Goal: Task Accomplishment & Management: Complete application form

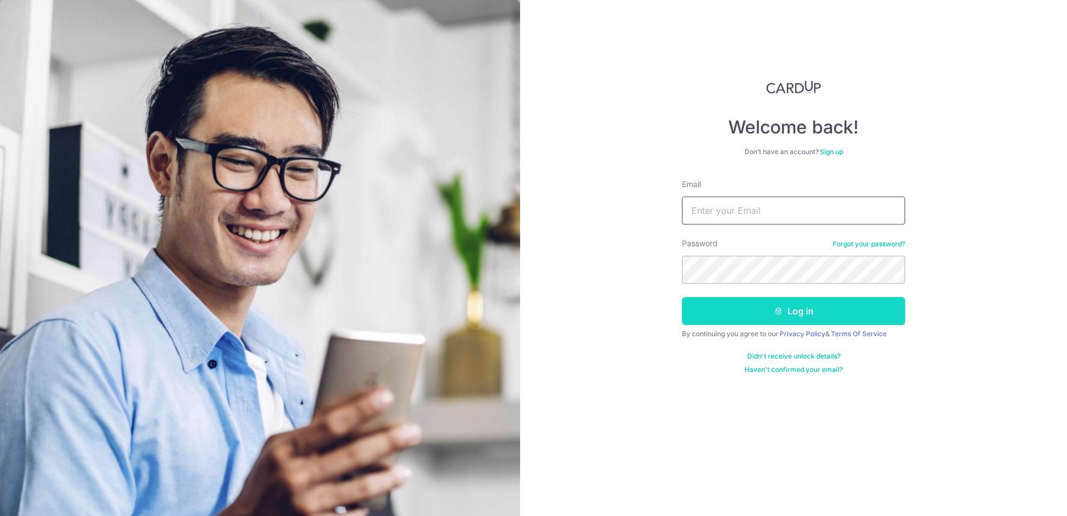
type input "jt@outlook.sg"
click at [735, 310] on button "Log in" at bounding box center [793, 311] width 223 height 28
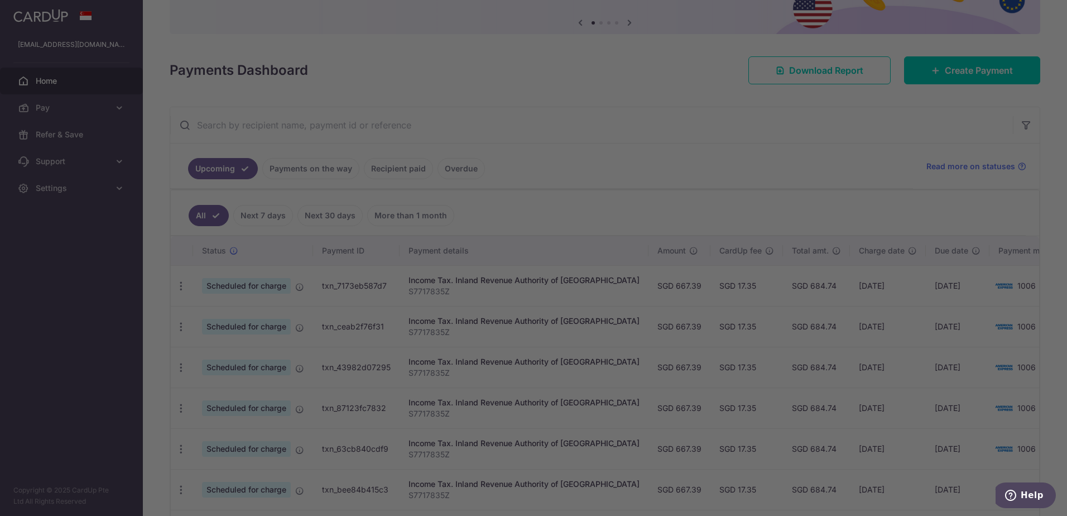
scroll to position [112, 0]
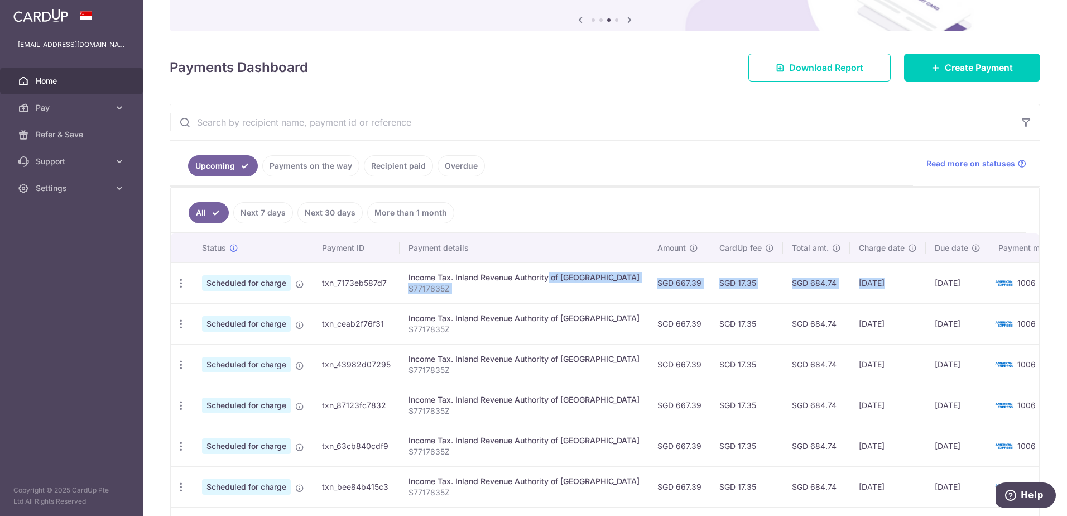
drag, startPoint x: 517, startPoint y: 279, endPoint x: 846, endPoint y: 284, distance: 328.2
click at [846, 284] on tr "Update payment Cancel payment Scheduled for charge txn_7173eb587d7 Income Tax. …" at bounding box center [623, 282] width 904 height 41
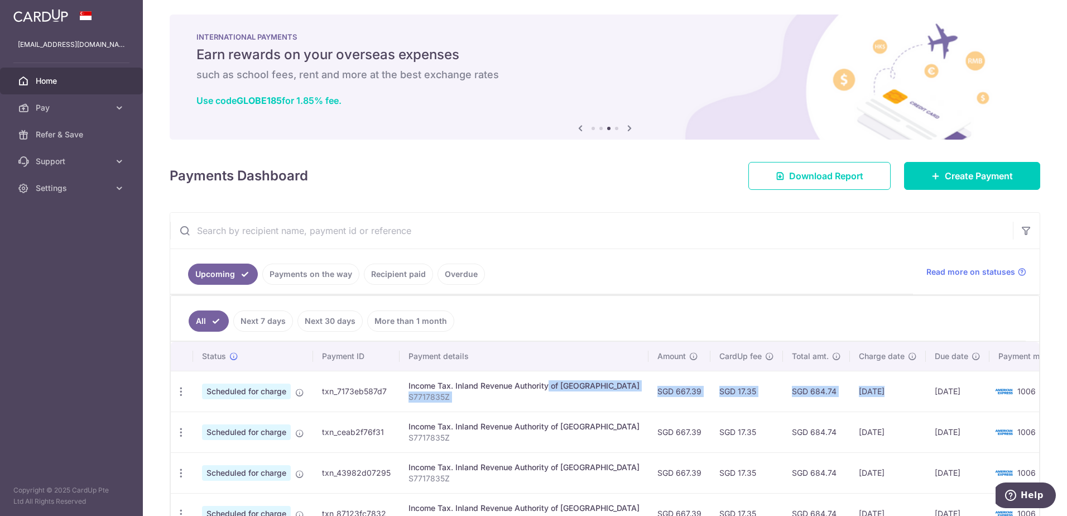
scroll to position [0, 0]
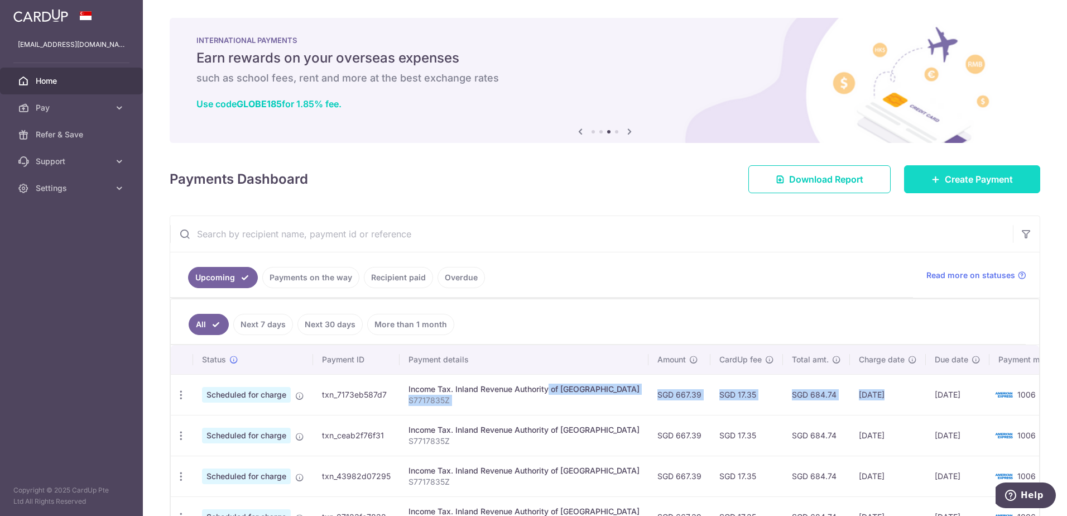
click at [985, 177] on span "Create Payment" at bounding box center [979, 178] width 68 height 13
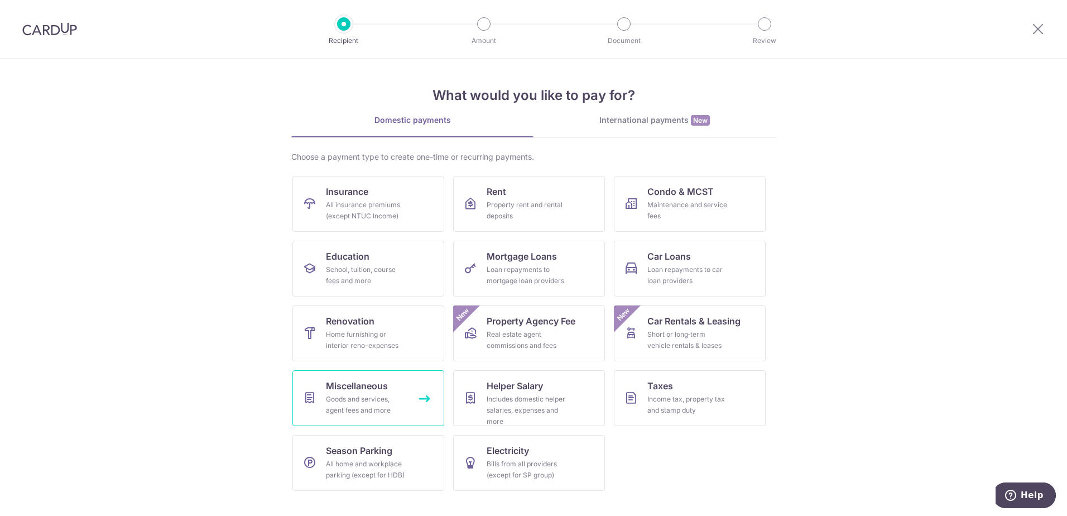
click at [369, 390] on span "Miscellaneous" at bounding box center [357, 385] width 62 height 13
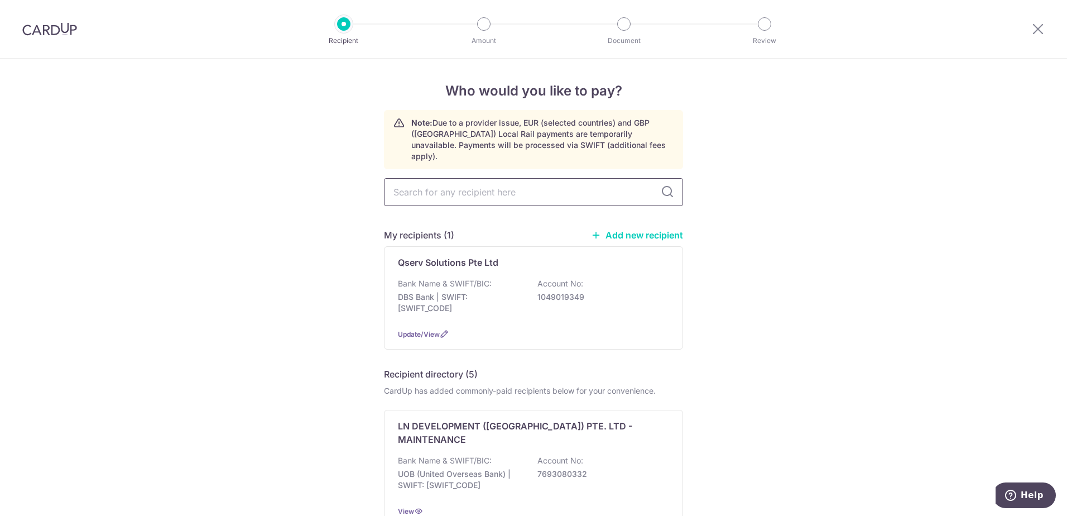
click at [481, 184] on input "text" at bounding box center [533, 192] width 299 height 28
type input "memo"
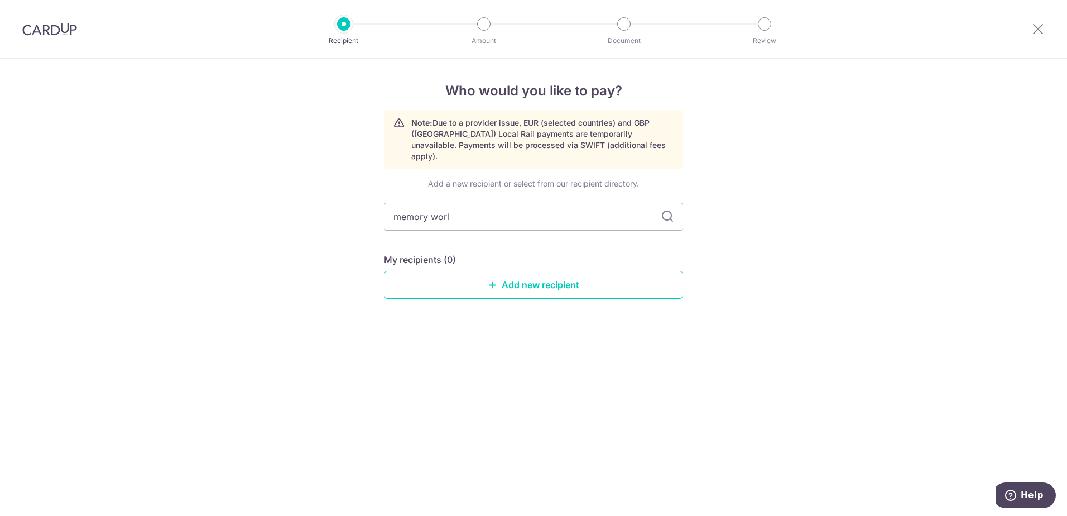
type input "memory world"
click at [541, 275] on link "Add new recipient" at bounding box center [533, 285] width 299 height 28
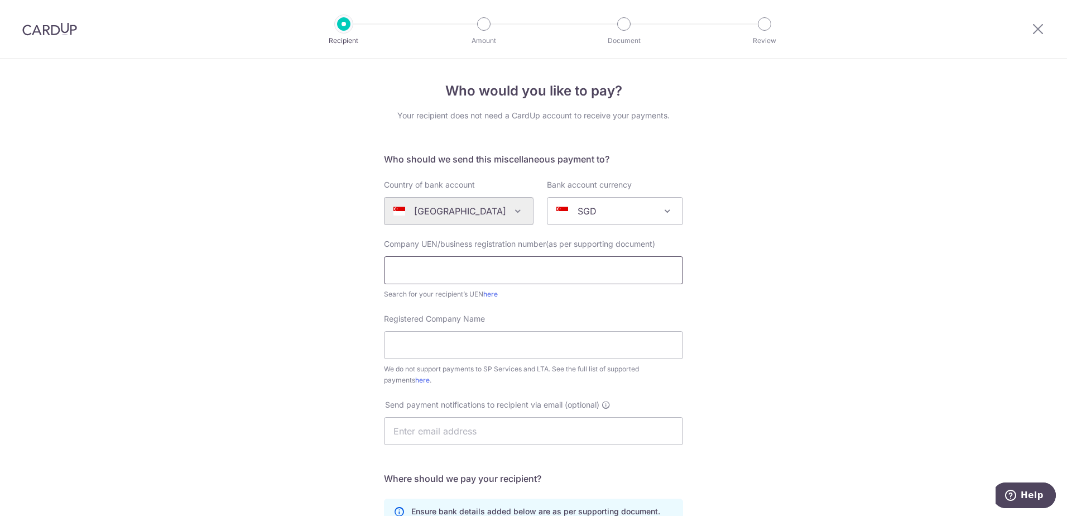
click at [458, 266] on input "text" at bounding box center [533, 270] width 299 height 28
type input "198900255W"
click at [440, 343] on input "Registered Company Name" at bounding box center [533, 345] width 299 height 28
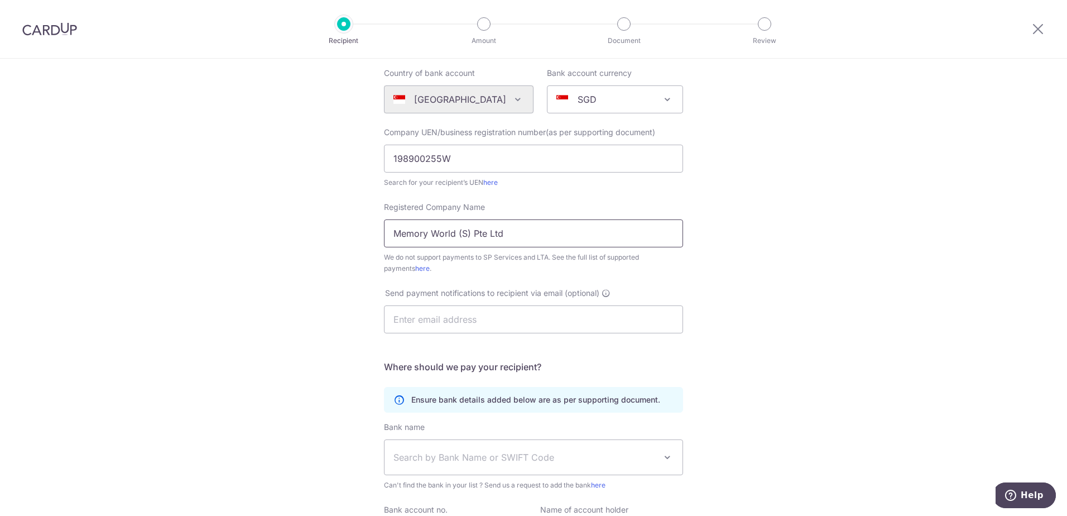
scroll to position [167, 0]
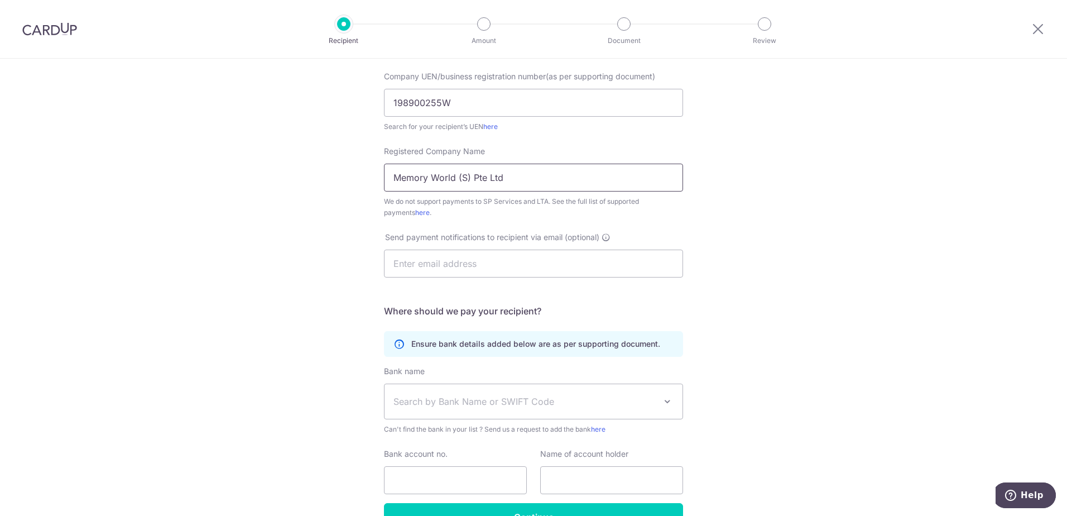
type input "Memory World (S) Pte Ltd"
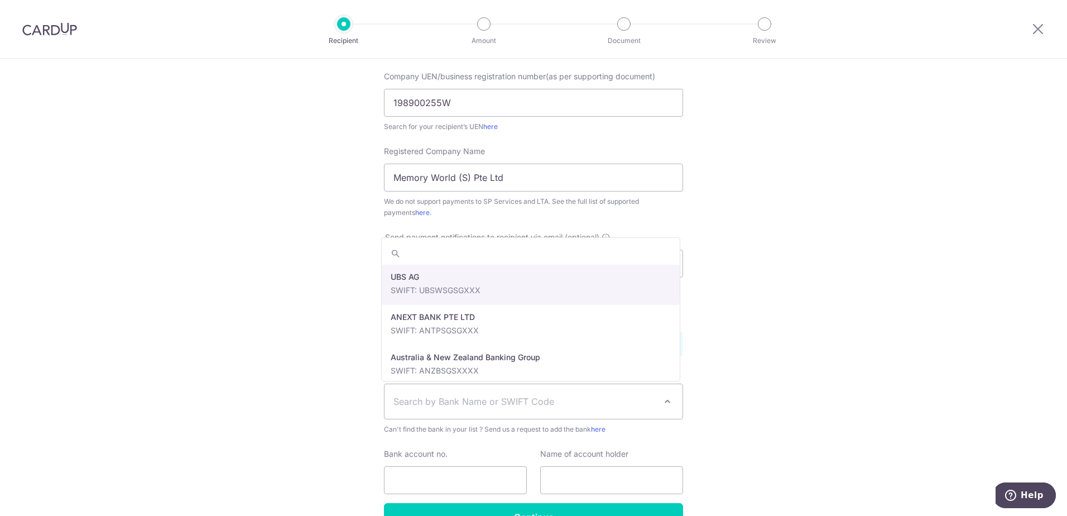
click at [449, 405] on span "Search by Bank Name or SWIFT Code" at bounding box center [524, 401] width 262 height 13
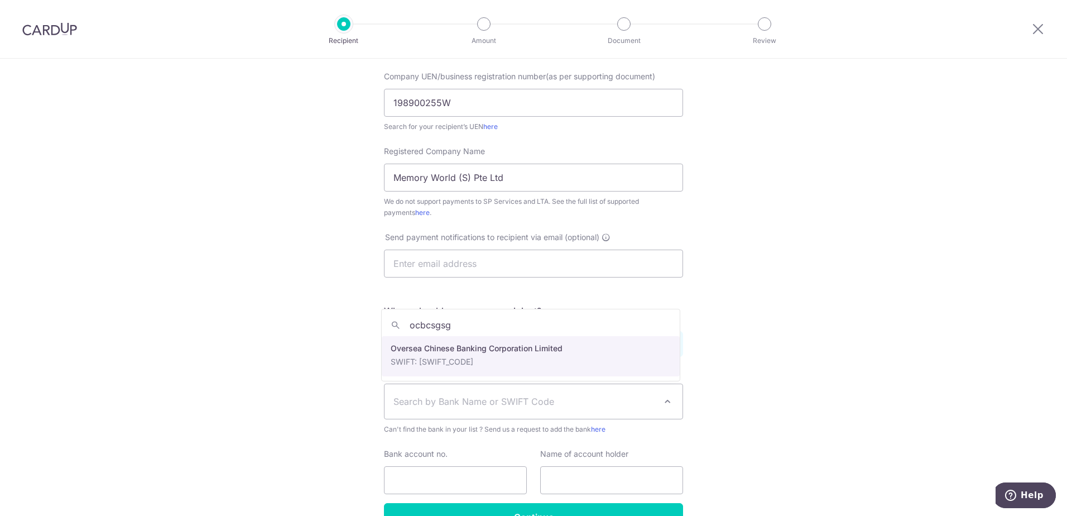
type input "ocbcsgsg"
select select "12"
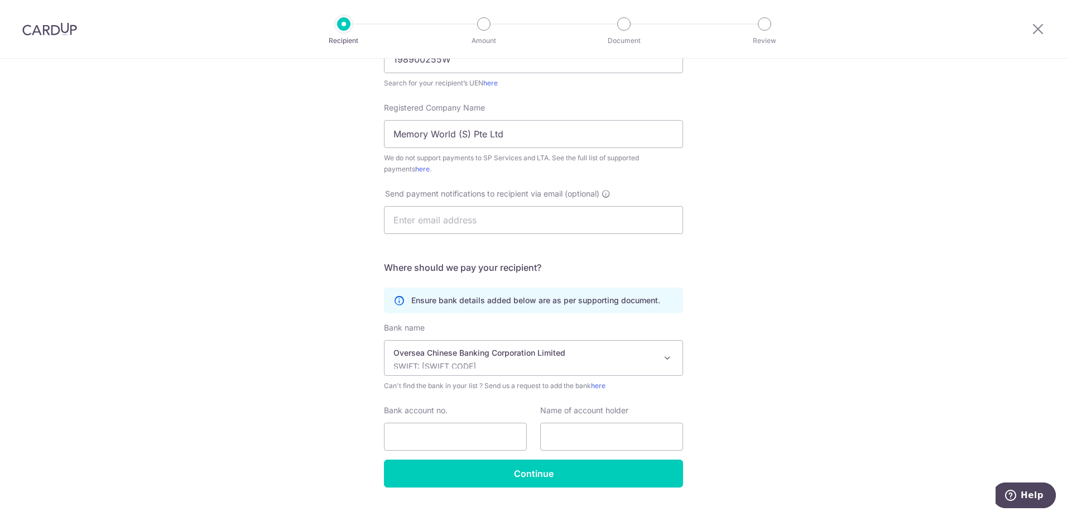
scroll to position [235, 0]
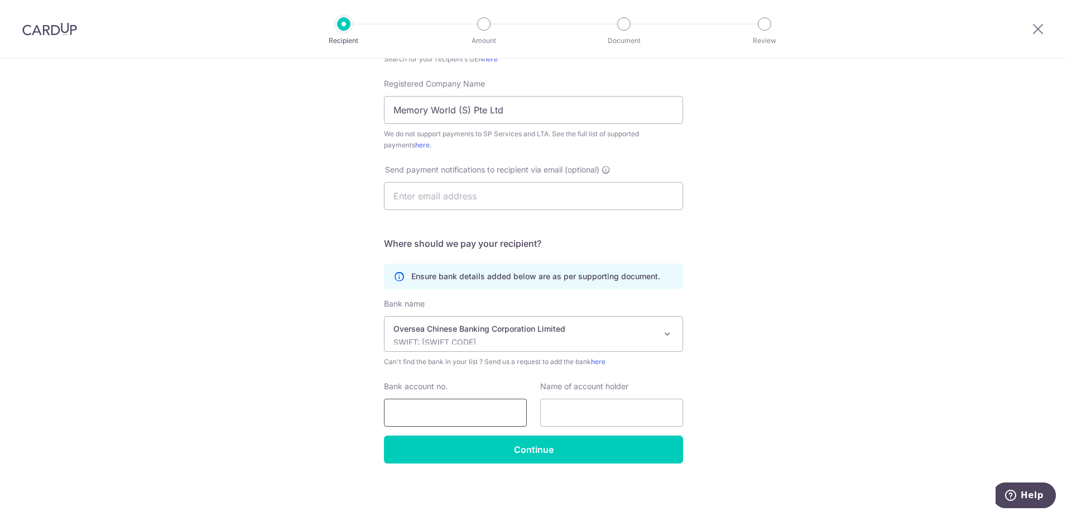
click at [493, 411] on input "Bank account no." at bounding box center [455, 412] width 143 height 28
type input "653441246001"
drag, startPoint x: 524, startPoint y: 103, endPoint x: 352, endPoint y: 122, distance: 172.9
click at [352, 122] on div "Who would you like to pay? Your recipient does not need a CardUp account to rec…" at bounding box center [533, 170] width 1067 height 692
click at [559, 409] on input "text" at bounding box center [611, 412] width 143 height 28
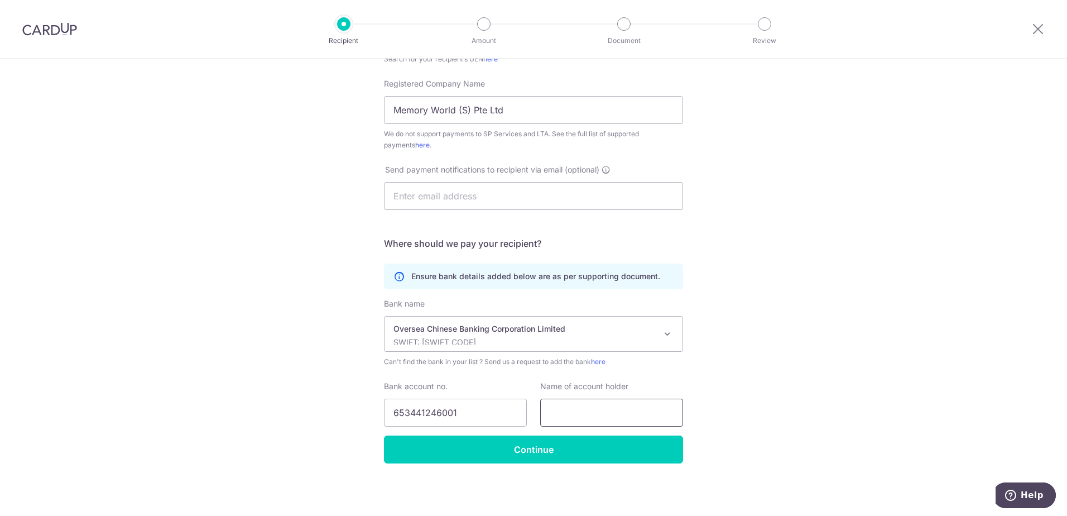
paste input "Memory World (S) Pte Ltd"
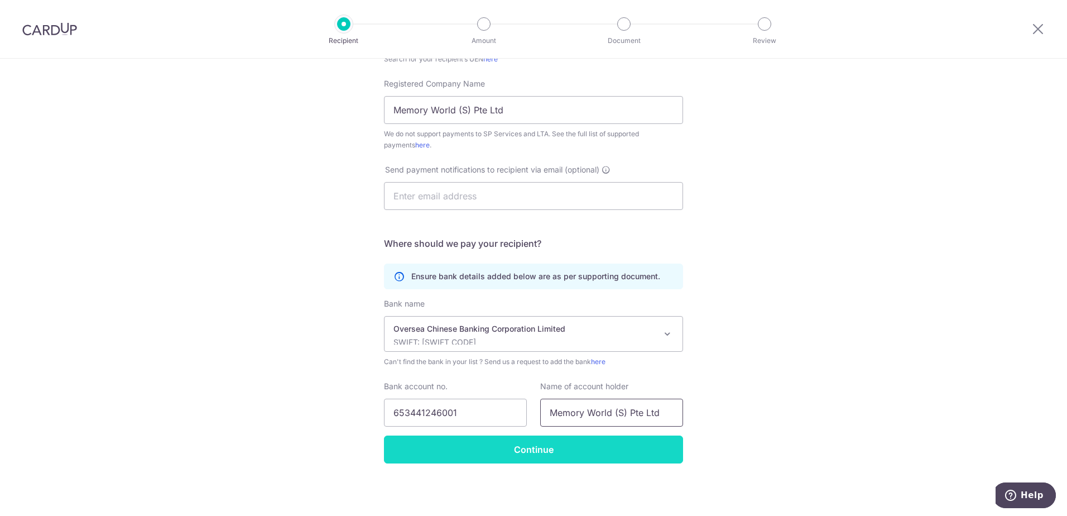
type input "Memory World (S) Pte Ltd"
click at [516, 445] on input "Continue" at bounding box center [533, 449] width 299 height 28
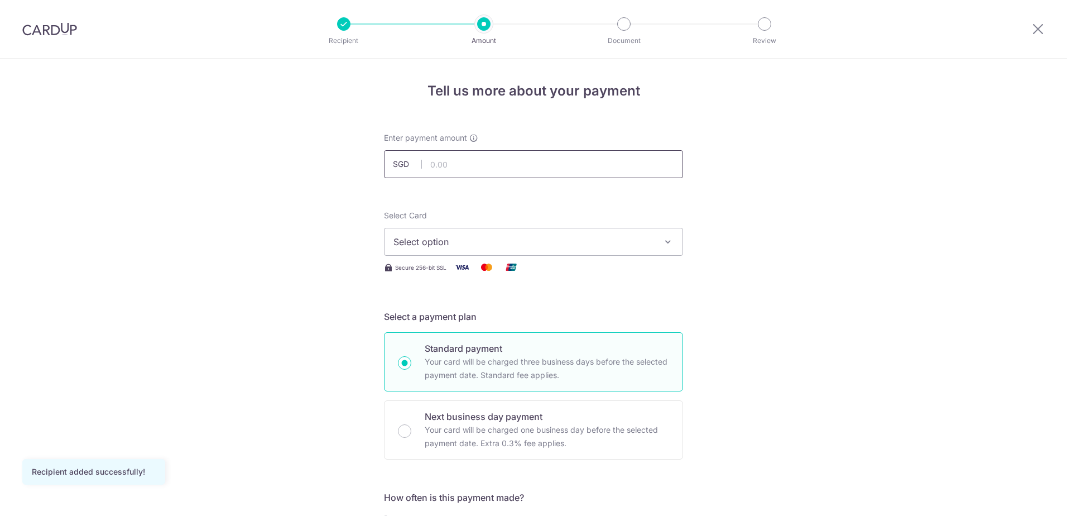
click at [493, 171] on input "text" at bounding box center [533, 164] width 299 height 28
type input "1,166.30"
click at [420, 243] on span "Select option" at bounding box center [523, 241] width 260 height 13
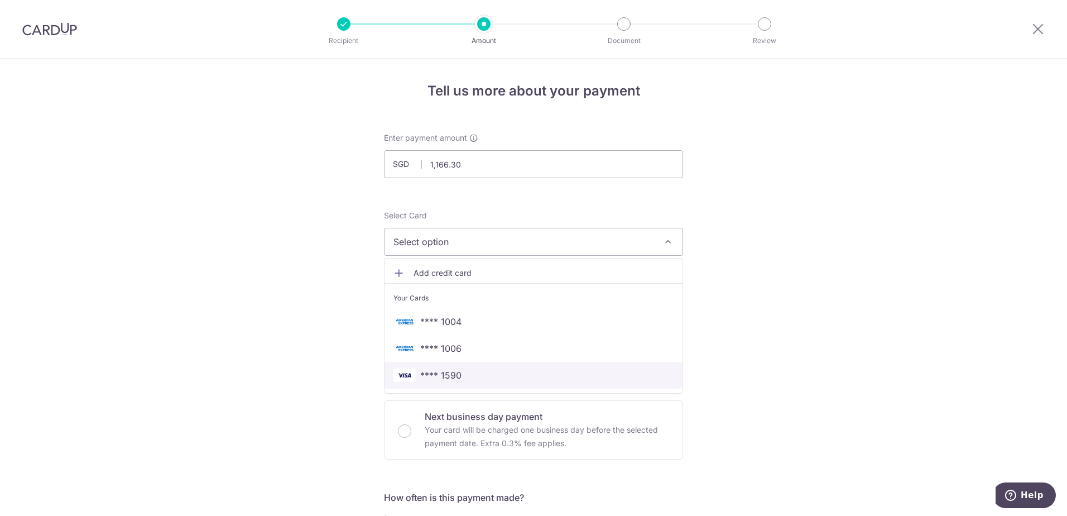
click at [431, 376] on span "**** 1590" at bounding box center [440, 374] width 41 height 13
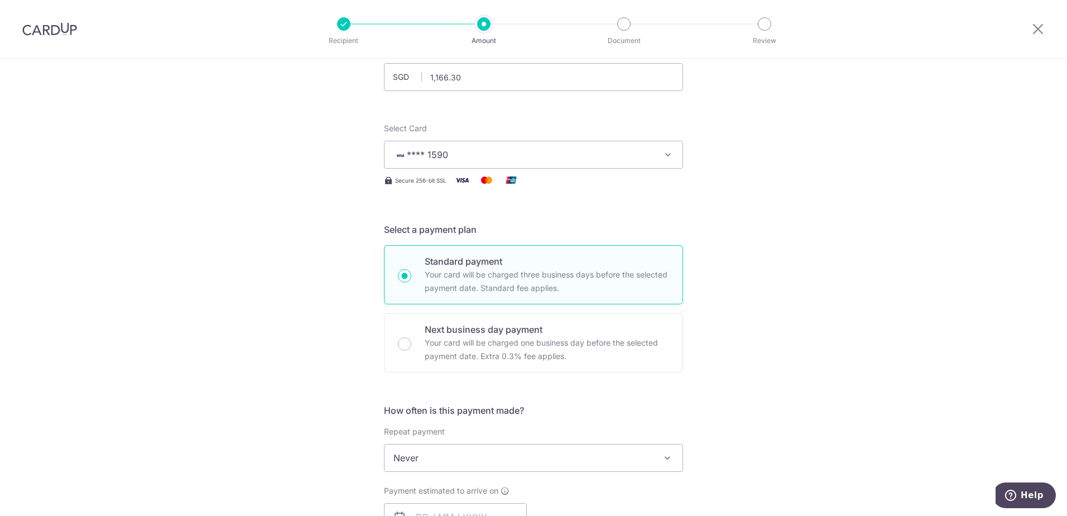
scroll to position [112, 0]
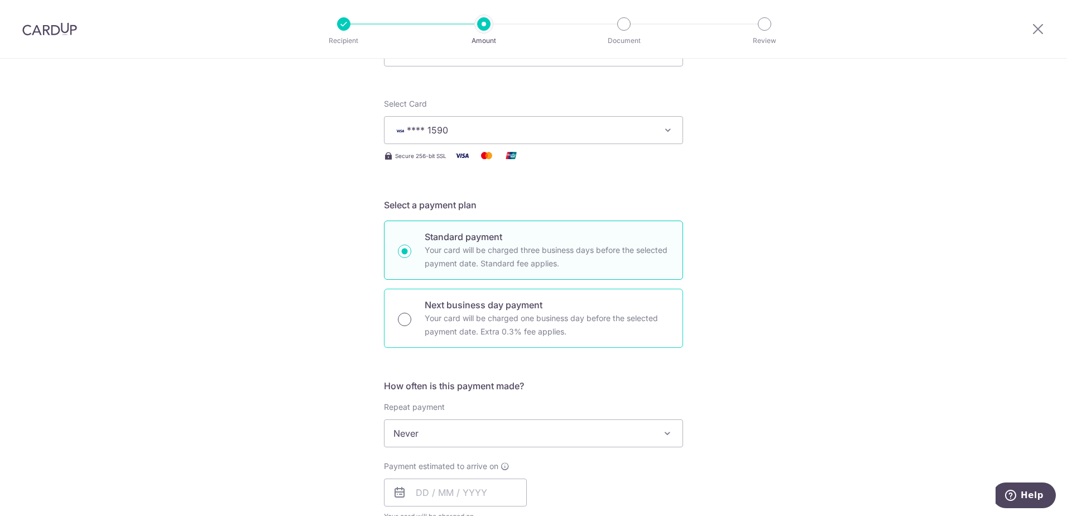
click at [405, 319] on input "Next business day payment Your card will be charged one business day before the…" at bounding box center [404, 319] width 13 height 13
radio input "true"
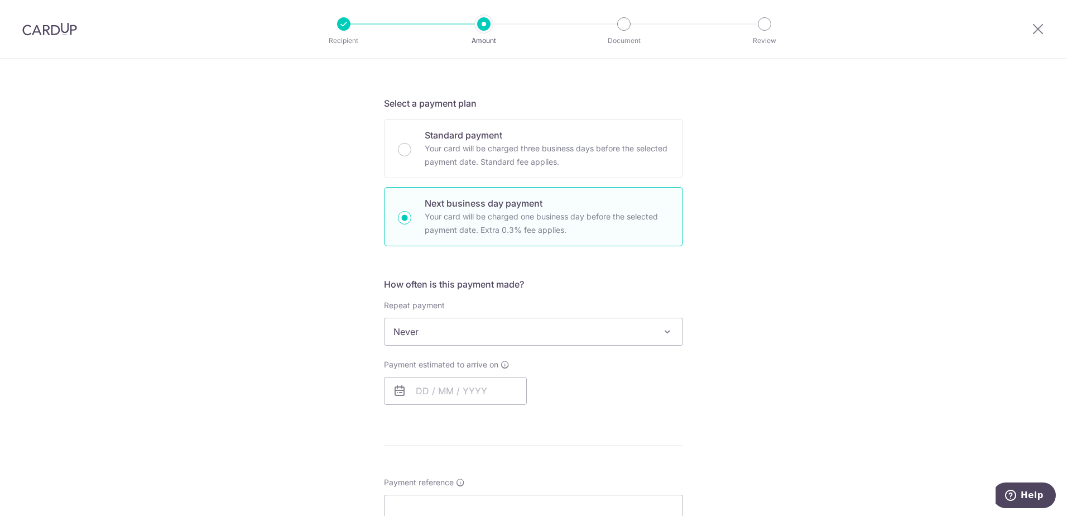
scroll to position [223, 0]
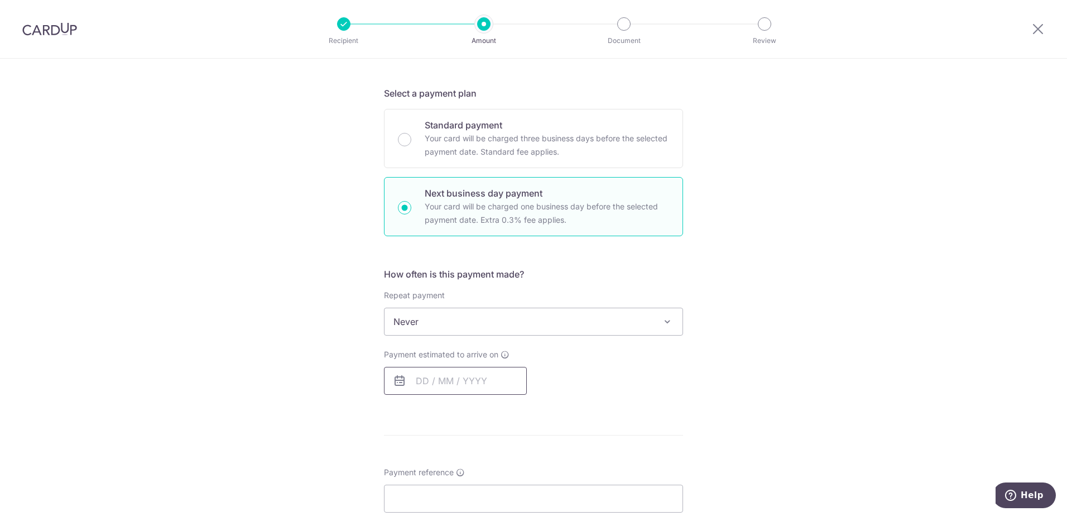
click at [425, 380] on input "text" at bounding box center [455, 381] width 143 height 28
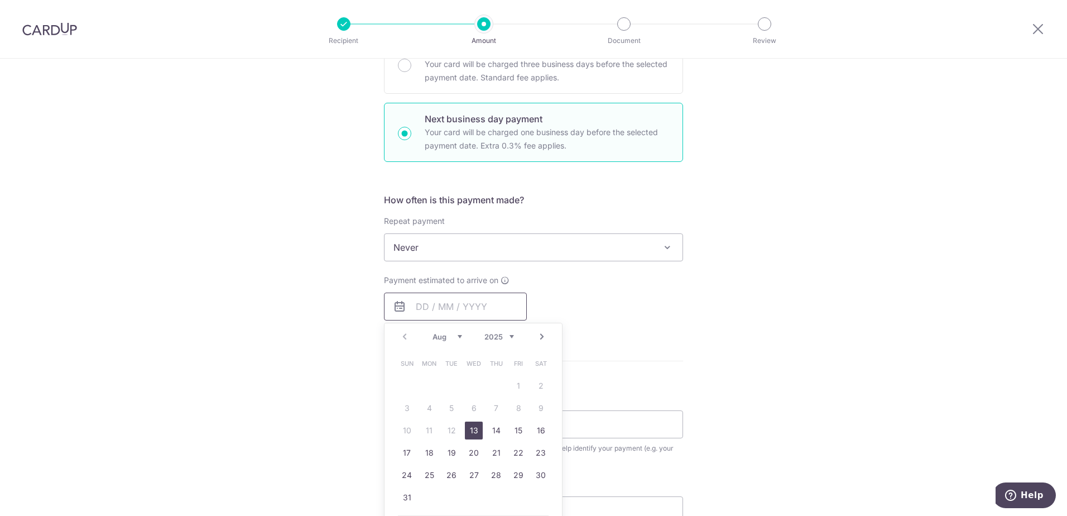
scroll to position [335, 0]
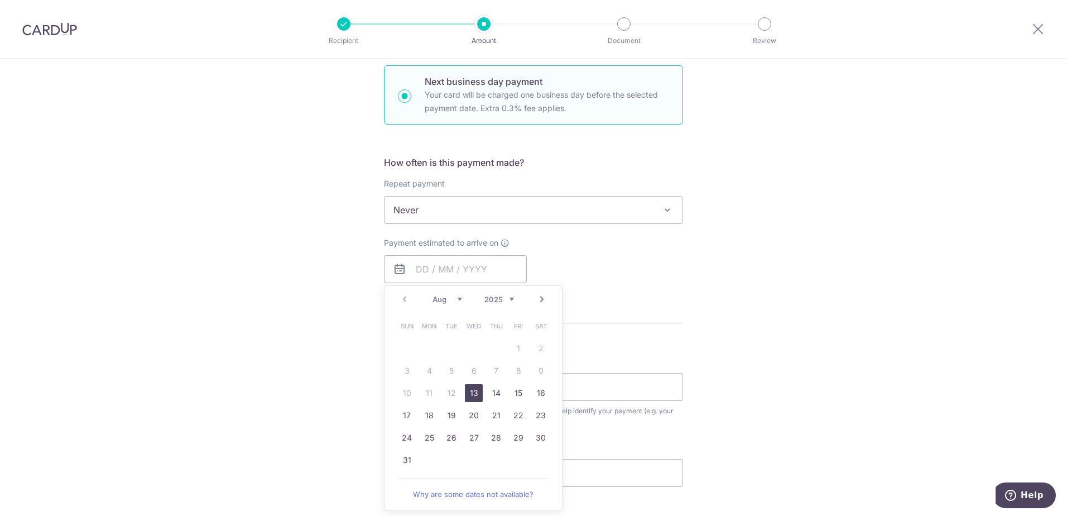
drag, startPoint x: 470, startPoint y: 394, endPoint x: 203, endPoint y: 342, distance: 272.4
click at [470, 394] on link "13" at bounding box center [474, 393] width 18 height 18
type input "[DATE]"
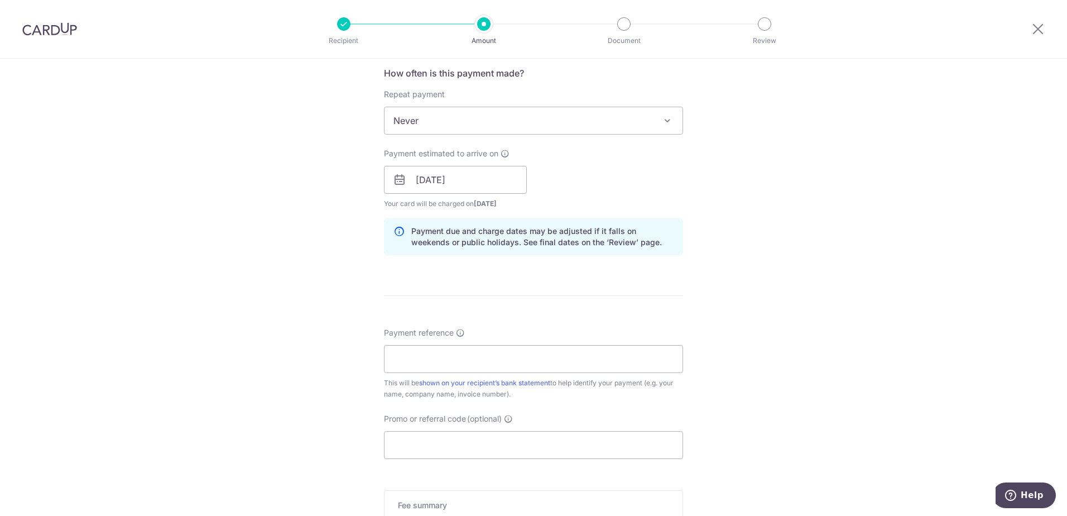
scroll to position [446, 0]
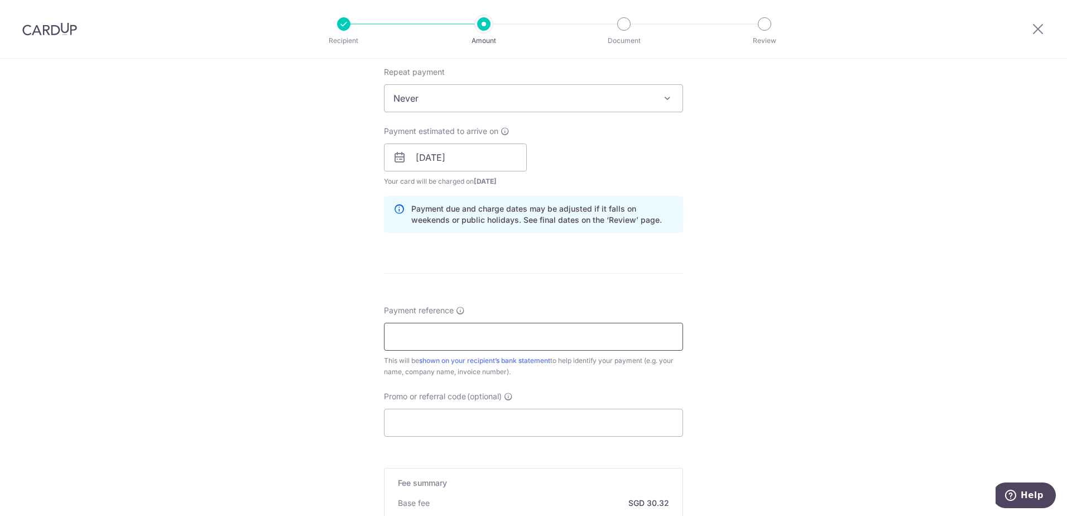
click at [428, 337] on input "Payment reference" at bounding box center [533, 337] width 299 height 28
click at [243, 334] on div "Tell us more about your payment Enter payment amount SGD 1,166.30 1166.30 Recip…" at bounding box center [533, 167] width 1067 height 1110
click at [399, 338] on input "Payment reference" at bounding box center [533, 337] width 299 height 28
click at [596, 277] on form "Enter payment amount SGD 1,166.30 1166.30 Recipient added successfully! Select …" at bounding box center [533, 177] width 299 height 983
click at [398, 335] on input "M!-79002633" at bounding box center [533, 337] width 299 height 28
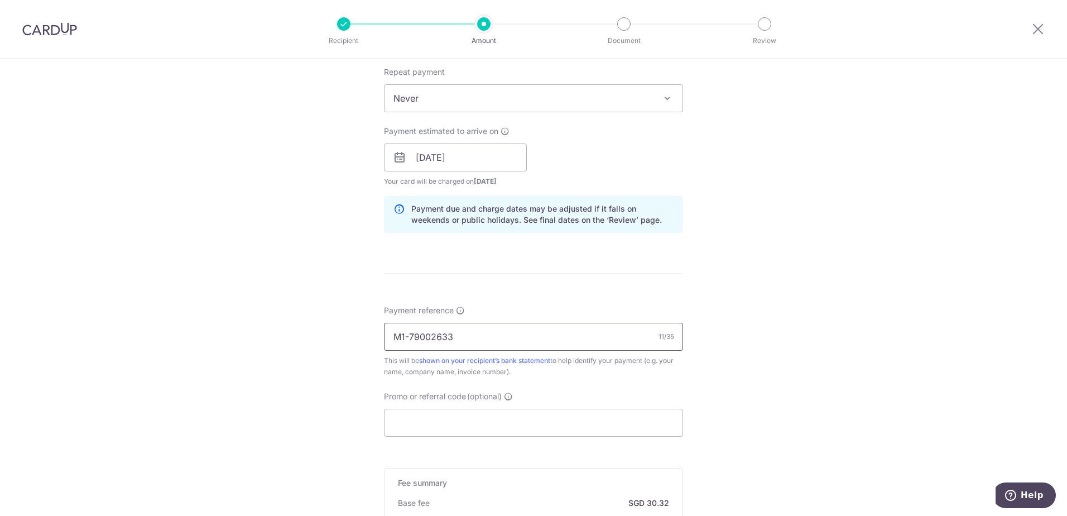
type input "M1-79002633"
click at [511, 299] on form "Enter payment amount SGD 1,166.30 1166.30 Recipient added successfully! Select …" at bounding box center [533, 177] width 299 height 983
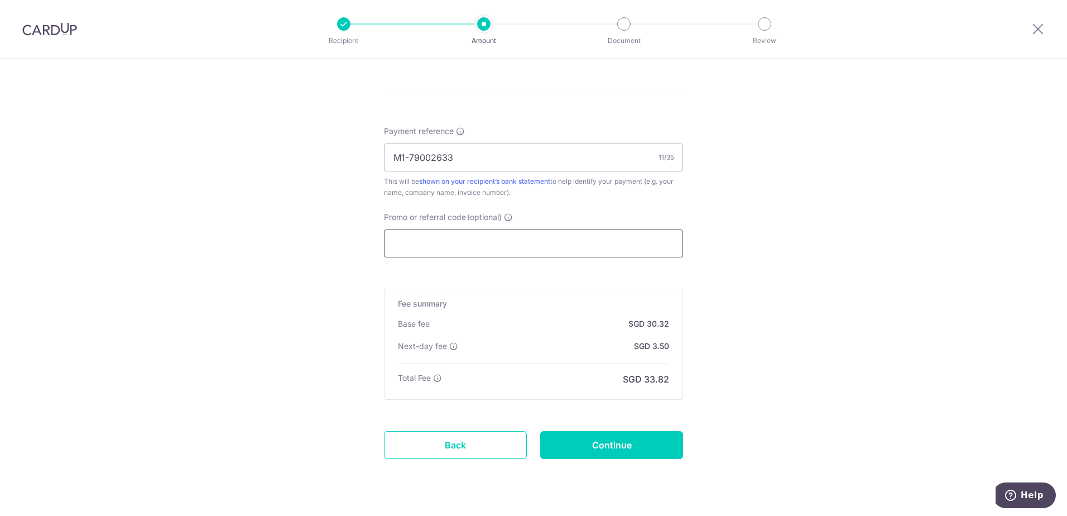
scroll to position [652, 0]
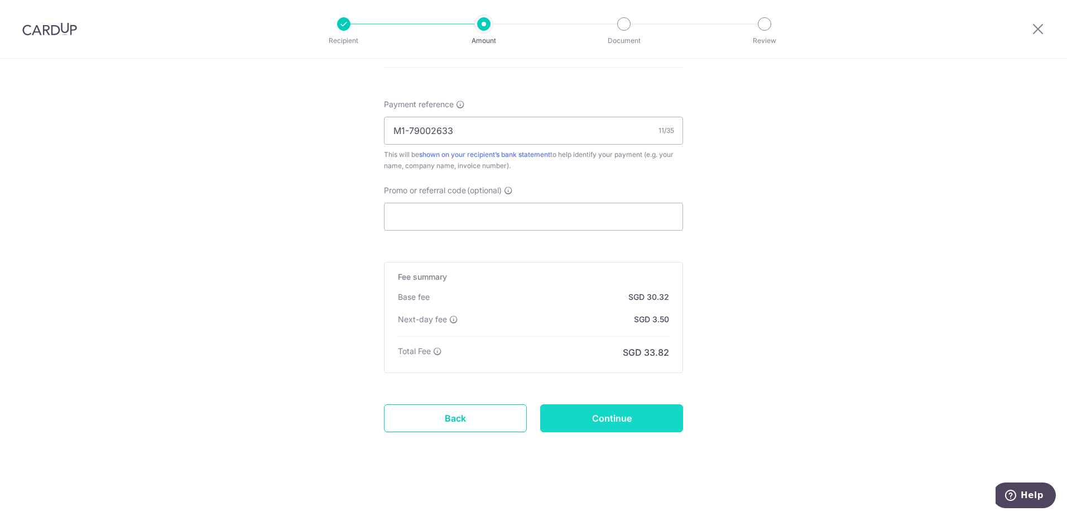
click at [628, 416] on input "Continue" at bounding box center [611, 418] width 143 height 28
type input "Create Schedule"
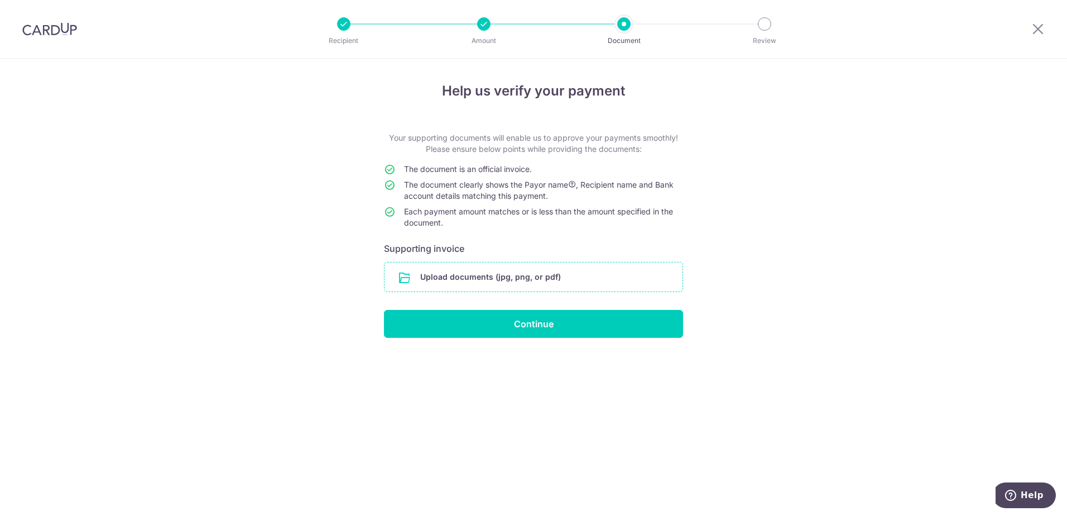
click at [502, 275] on input "file" at bounding box center [534, 276] width 298 height 29
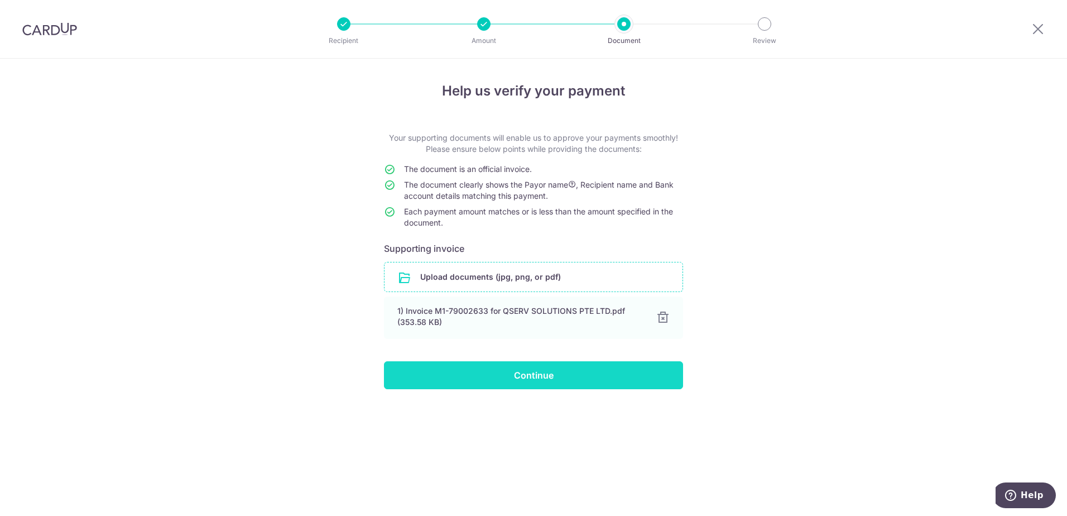
click at [610, 375] on input "Continue" at bounding box center [533, 375] width 299 height 28
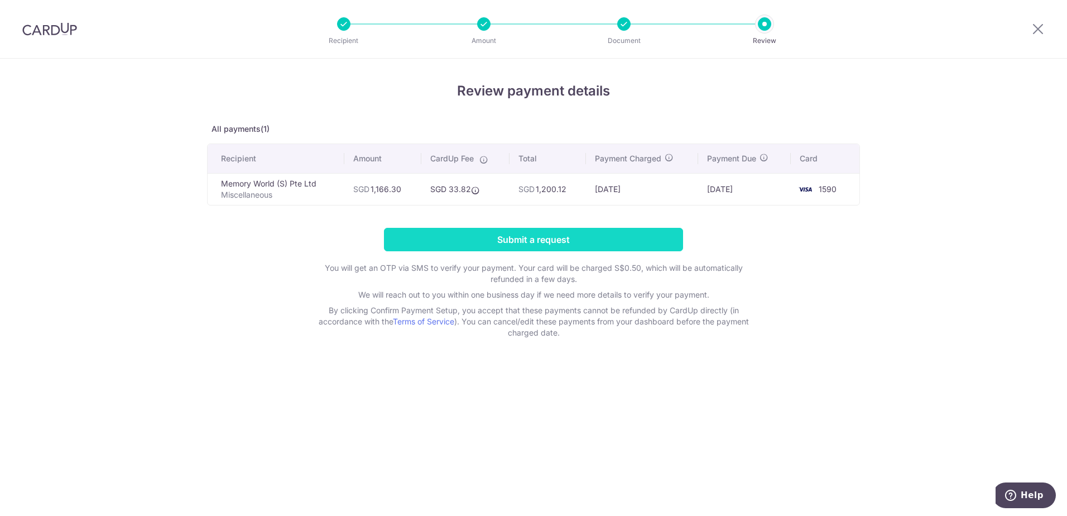
click at [535, 237] on input "Submit a request" at bounding box center [533, 239] width 299 height 23
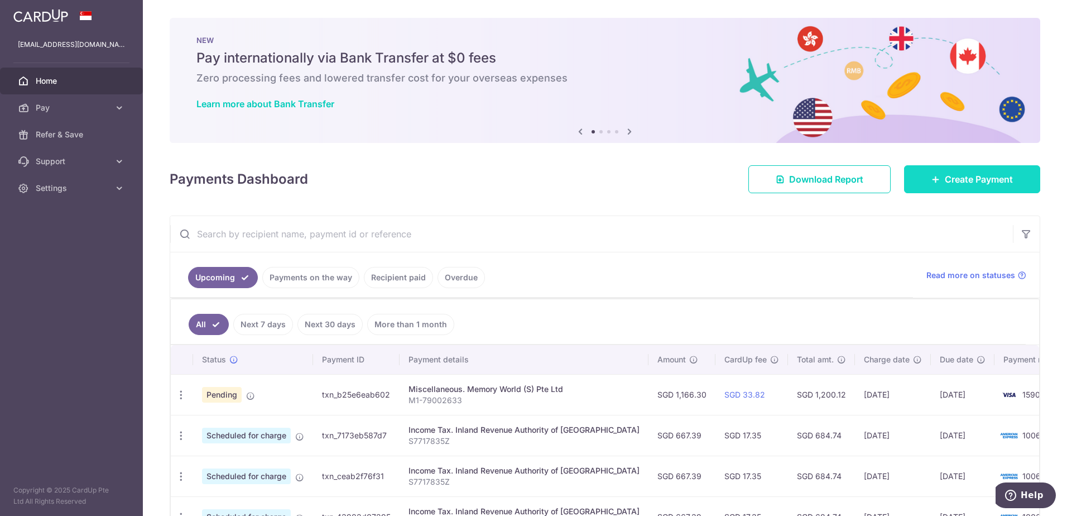
click at [976, 184] on span "Create Payment" at bounding box center [979, 178] width 68 height 13
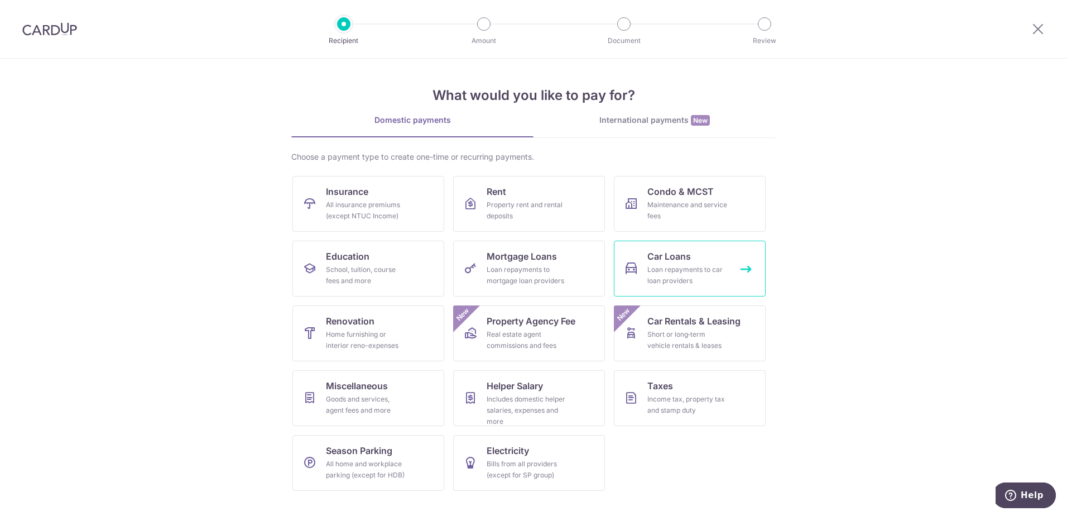
click at [680, 261] on span "Car Loans" at bounding box center [669, 255] width 44 height 13
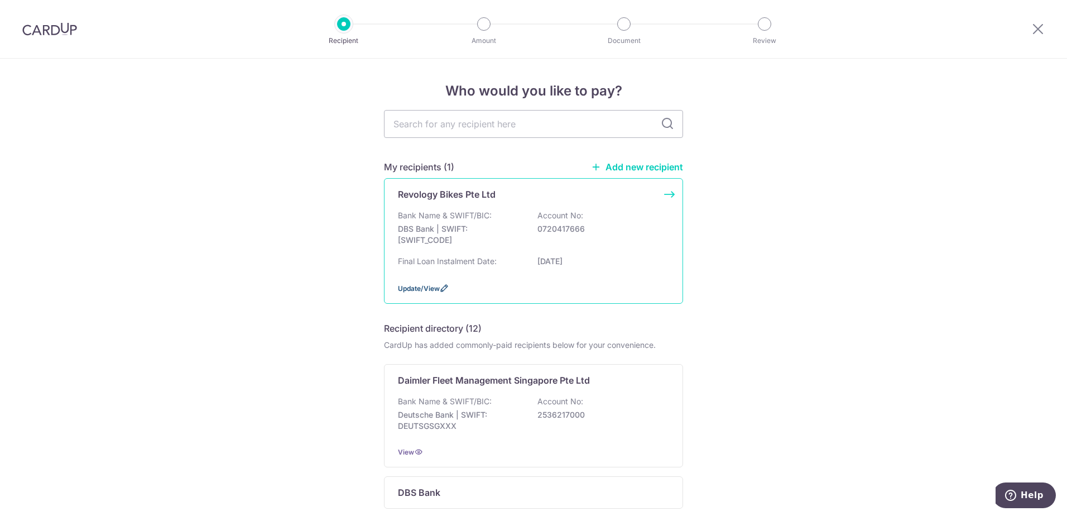
click at [432, 289] on span "Update/View" at bounding box center [419, 288] width 42 height 8
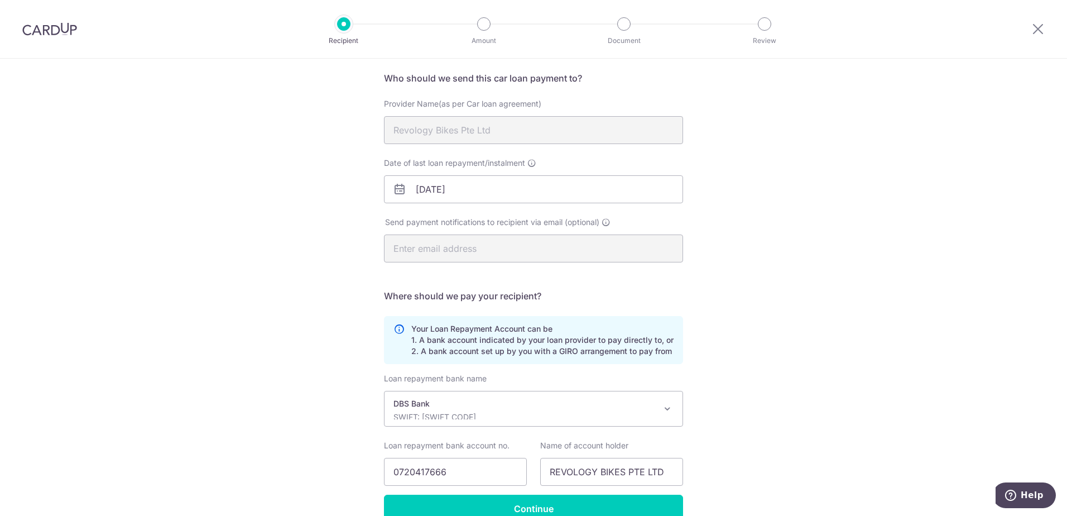
scroll to position [140, 0]
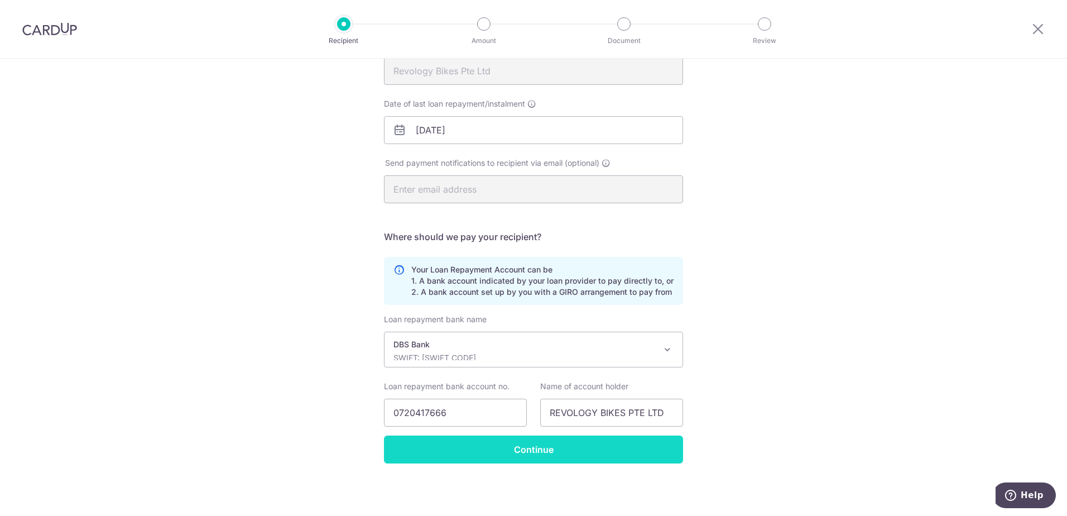
click at [600, 448] on input "Continue" at bounding box center [533, 449] width 299 height 28
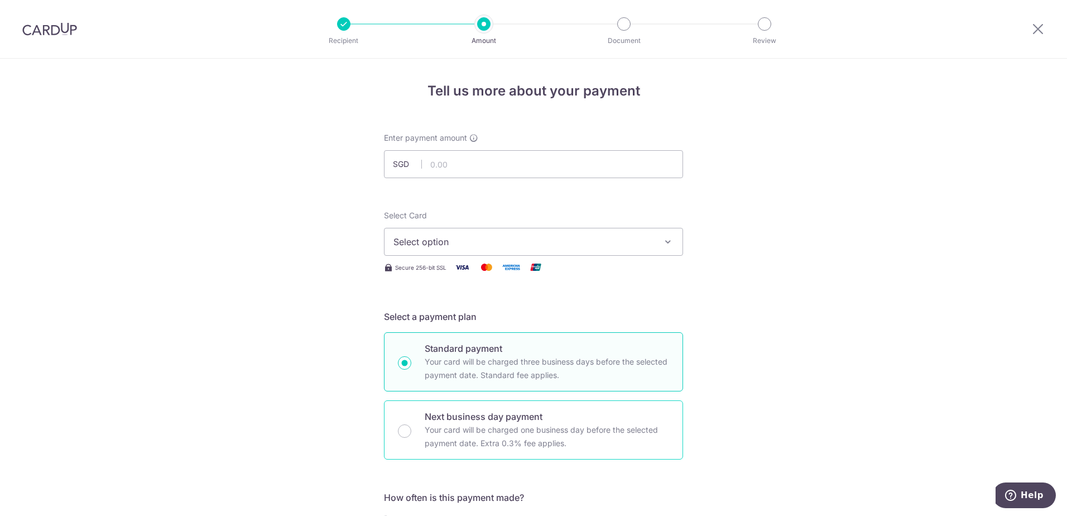
click at [590, 422] on p "Next business day payment" at bounding box center [547, 416] width 244 height 13
click at [411, 424] on input "Next business day payment Your card will be charged one business day before the…" at bounding box center [404, 430] width 13 height 13
radio input "false"
radio input "true"
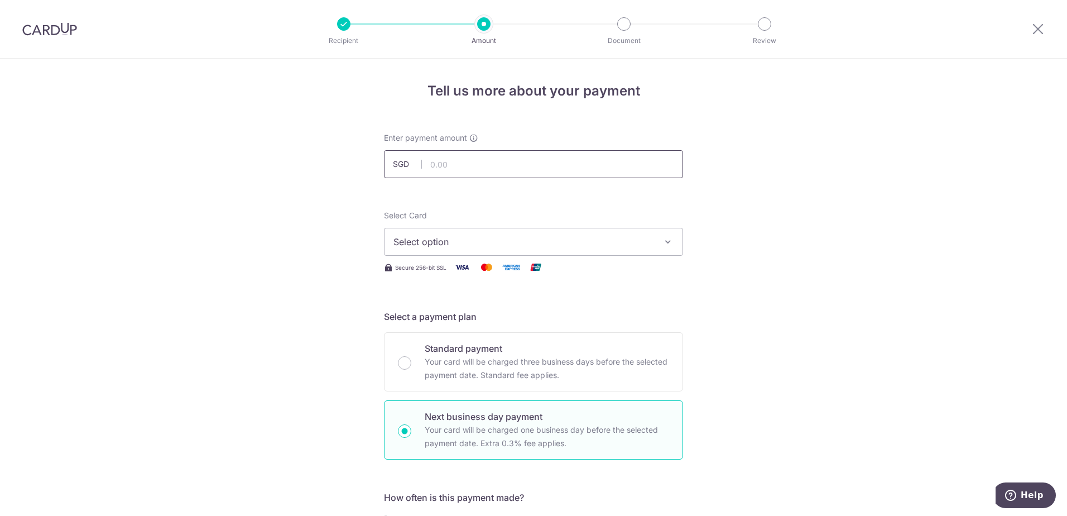
click at [484, 169] on input "text" at bounding box center [533, 164] width 299 height 28
type input "615.00"
click at [455, 246] on span "Select option" at bounding box center [523, 241] width 260 height 13
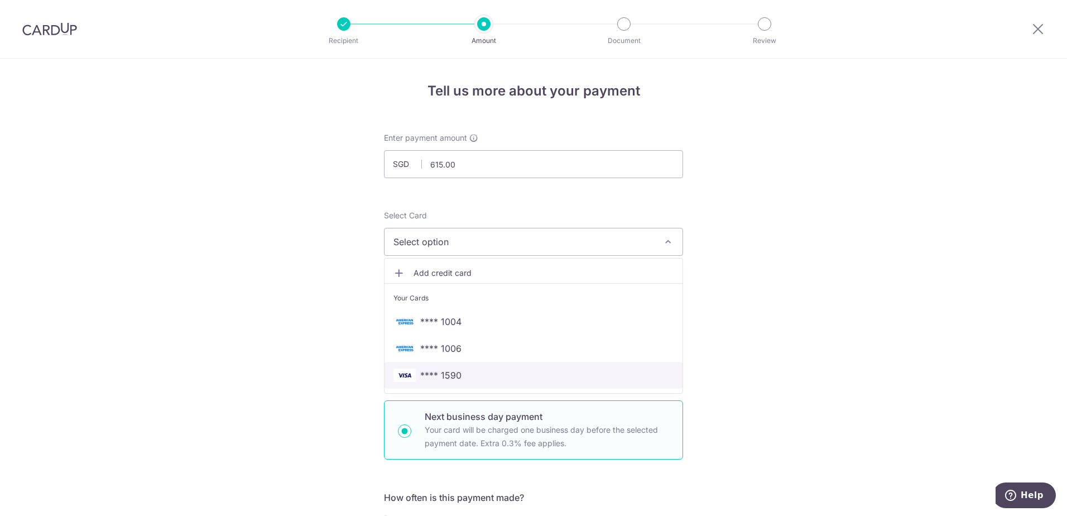
click at [452, 375] on span "**** 1590" at bounding box center [440, 374] width 41 height 13
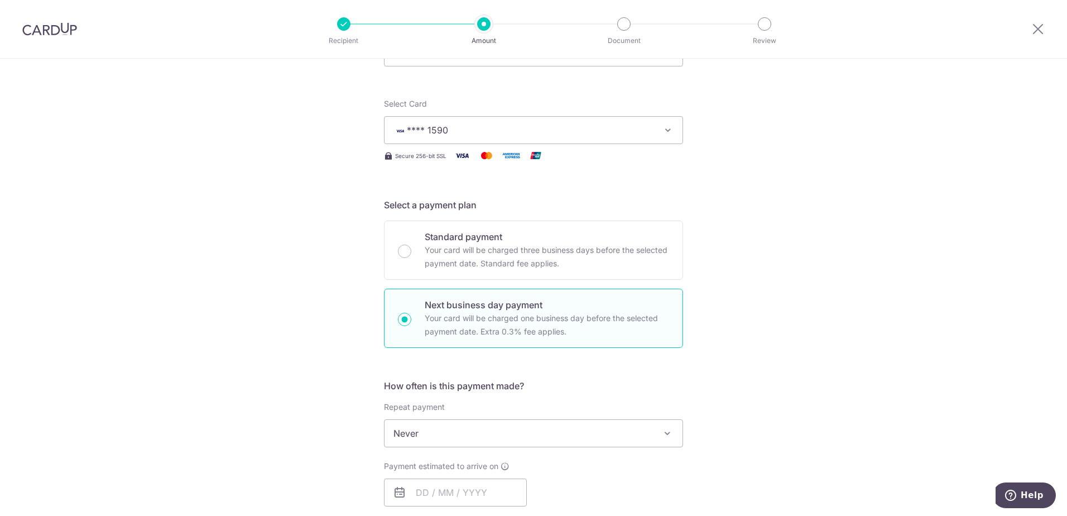
scroll to position [223, 0]
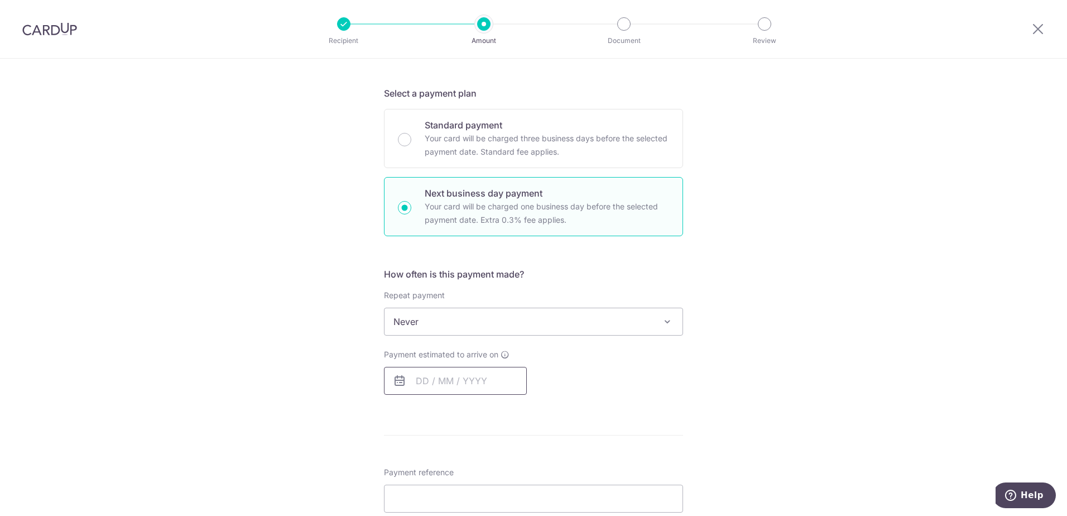
click at [425, 380] on input "text" at bounding box center [455, 381] width 143 height 28
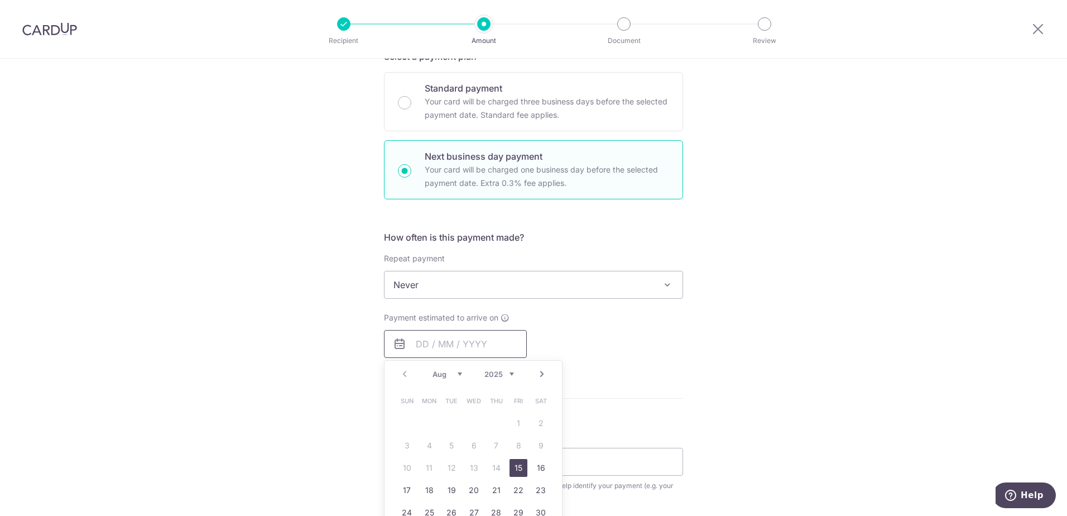
scroll to position [279, 0]
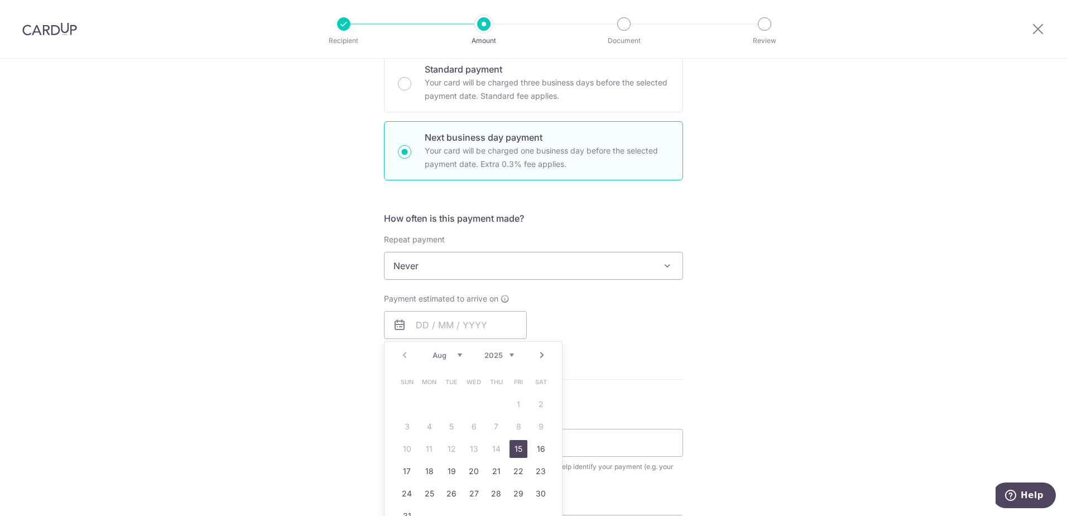
drag, startPoint x: 517, startPoint y: 451, endPoint x: 646, endPoint y: 355, distance: 160.3
click at [517, 451] on link "15" at bounding box center [519, 449] width 18 height 18
type input "15/08/2025"
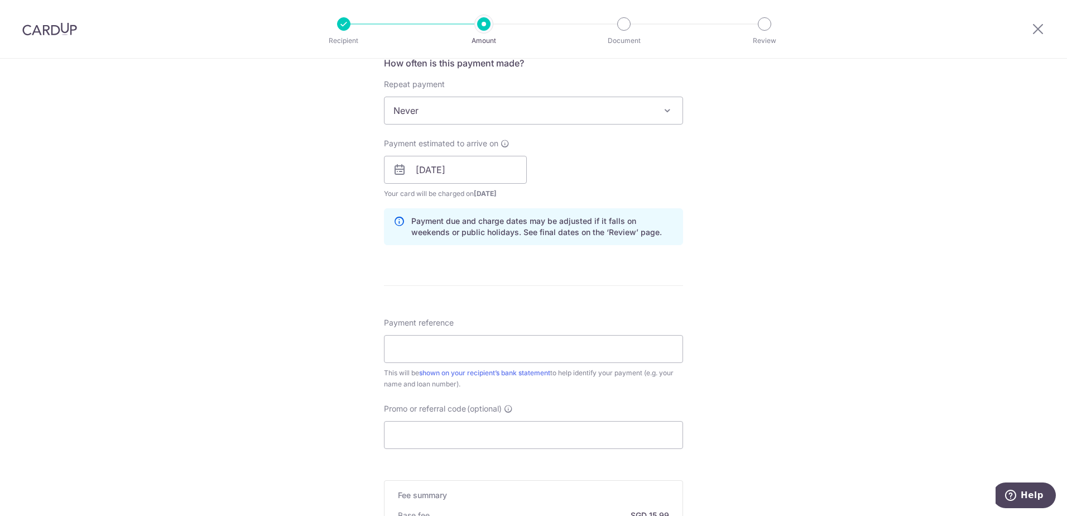
scroll to position [502, 0]
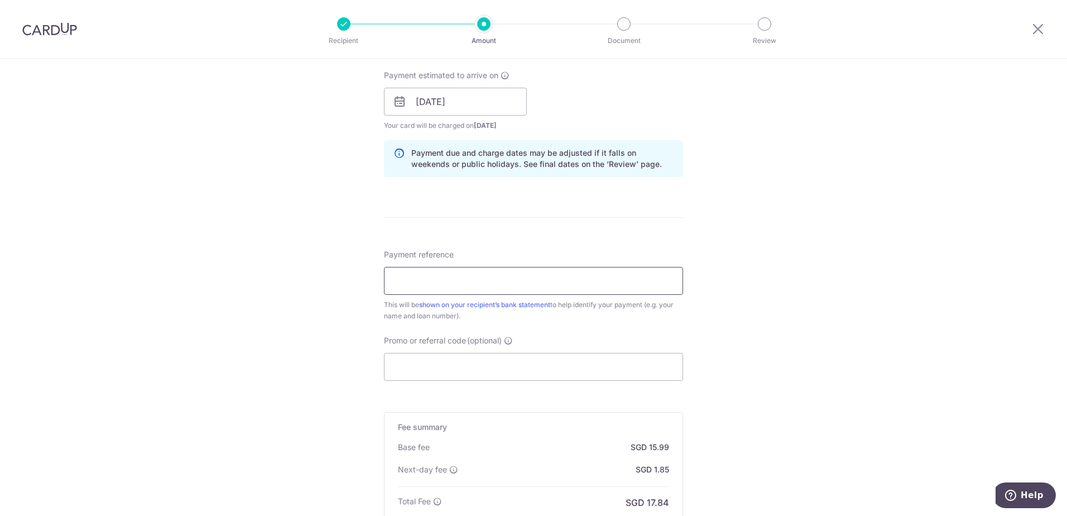
click at [450, 284] on input "Payment reference" at bounding box center [533, 281] width 299 height 28
click at [416, 284] on input "Payment reference" at bounding box center [533, 281] width 299 height 28
type input "FQ7667U"
click at [304, 287] on div "Tell us more about your payment Enter payment amount SGD 615.00 615.00 Select C…" at bounding box center [533, 111] width 1067 height 1110
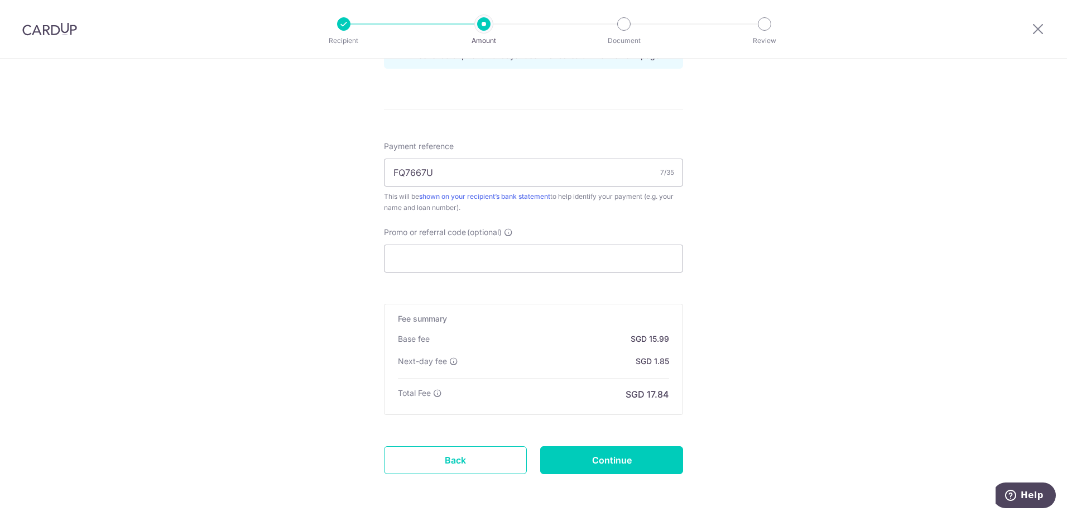
scroll to position [652, 0]
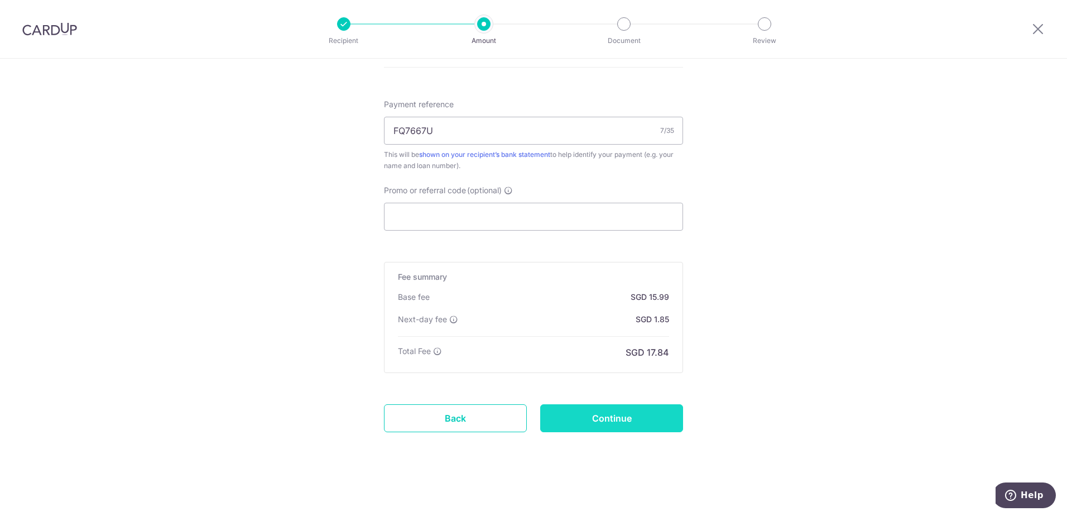
click at [633, 423] on input "Continue" at bounding box center [611, 418] width 143 height 28
type input "Create Schedule"
